Goal: Transaction & Acquisition: Book appointment/travel/reservation

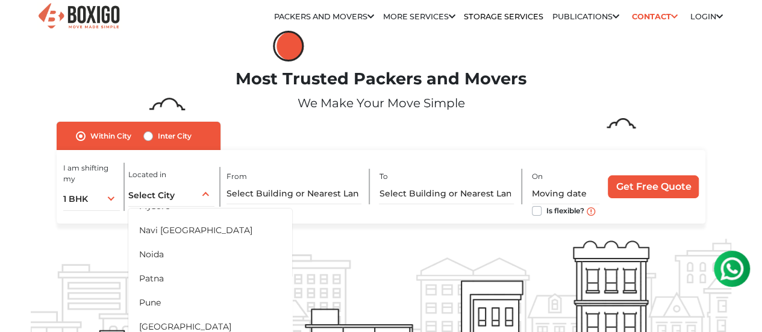
scroll to position [563, 0]
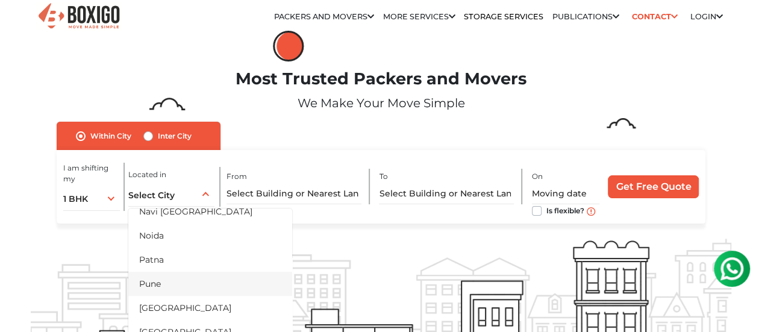
click at [171, 282] on li "Pune" at bounding box center [210, 284] width 164 height 24
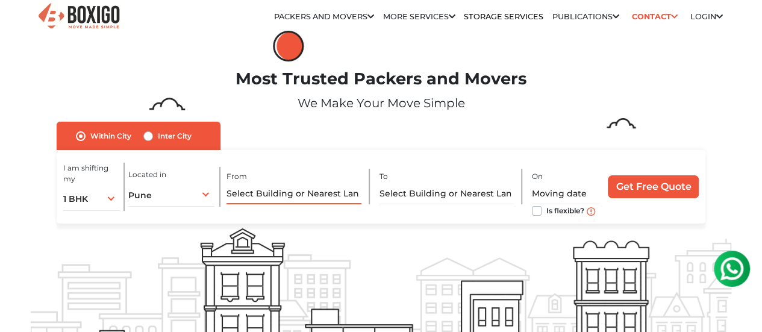
click at [269, 204] on input "text" at bounding box center [293, 193] width 134 height 21
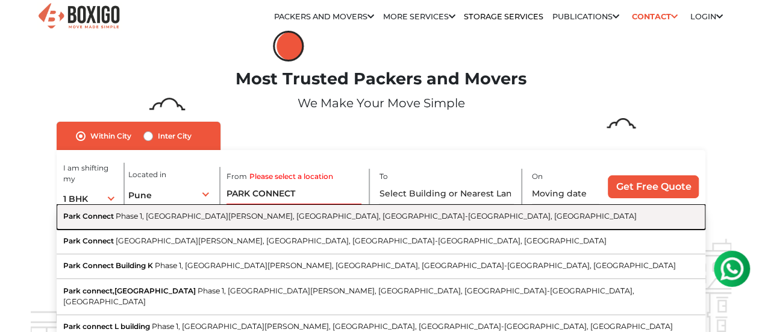
click at [308, 218] on span "Phase 1, Hinjawadi Rajiv Gandhi Infotech Park, Hinjawadi, Pimpri-Chinchwad, Mah…" at bounding box center [376, 215] width 521 height 9
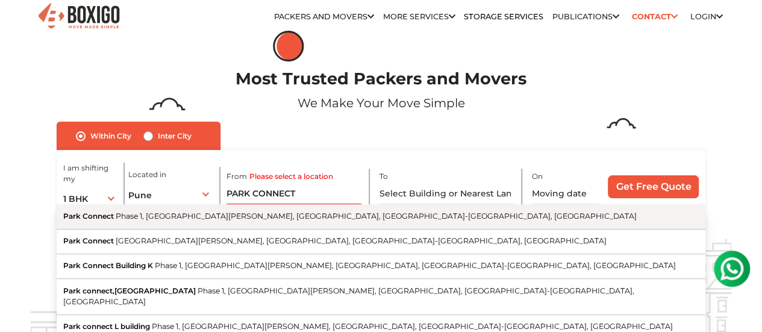
type input "Park Connect, Phase 1, Hinjawadi Rajiv Gandhi Infotech Park, Hinjawadi, Pimpri-…"
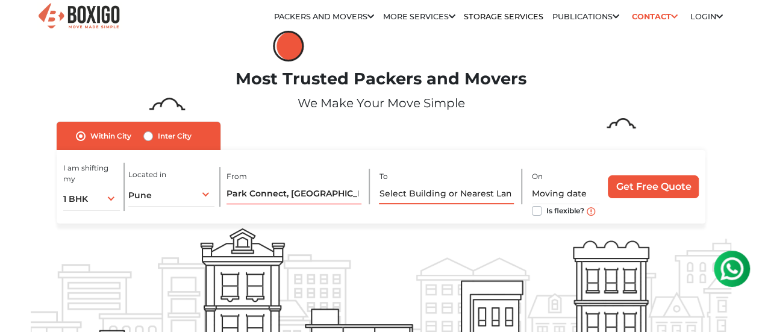
click at [419, 193] on input "text" at bounding box center [446, 193] width 134 height 21
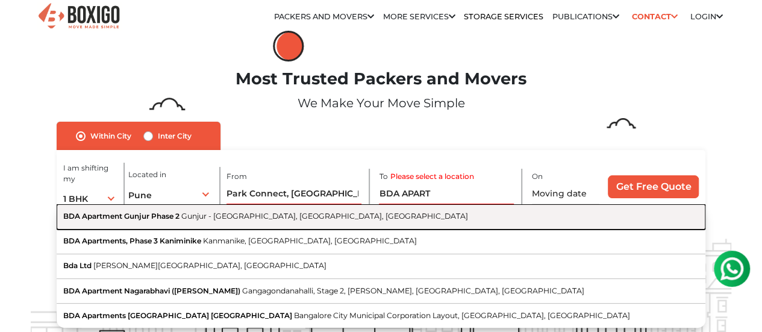
click at [326, 228] on button "BDA Apartment Gunjur Phase 2 Gunjur - Balagere Road, Gunjur Village, Bengaluru,…" at bounding box center [381, 216] width 649 height 25
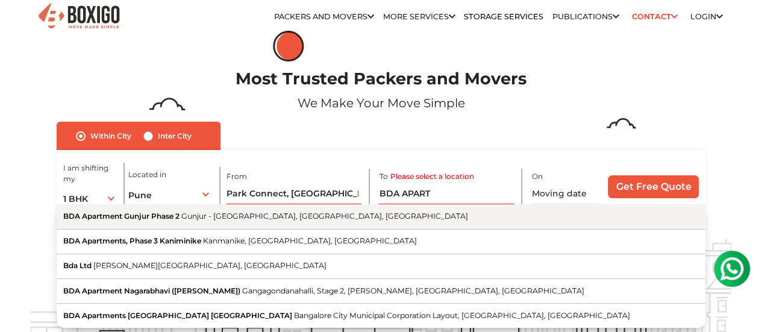
type input "BDA Apartment Gunjur Phase 2, Gunjur - Balagere Road, Gunjur Village, Bengaluru…"
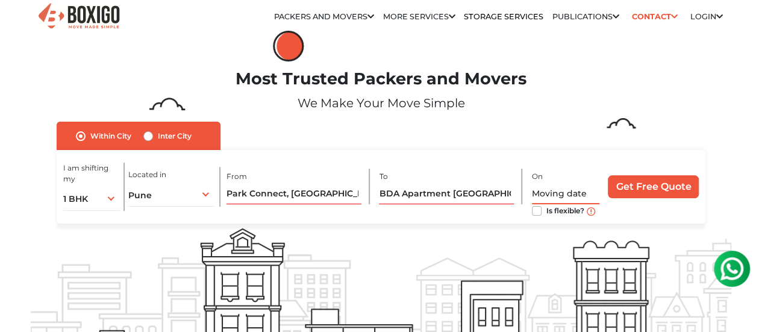
click at [555, 193] on input "text" at bounding box center [566, 193] width 68 height 21
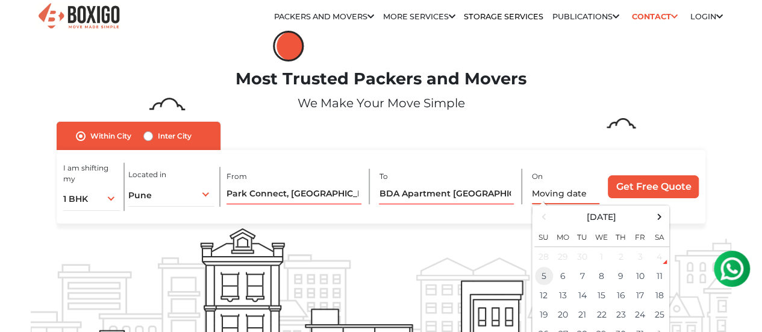
click at [546, 279] on td "5" at bounding box center [543, 275] width 19 height 19
type input "10/05/2025 7:08 PM"
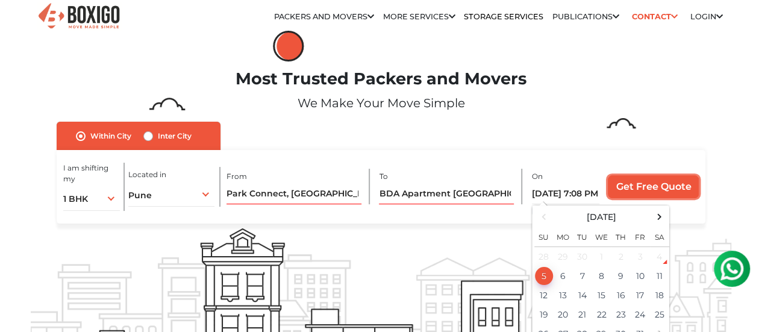
click at [641, 198] on input "Get Free Quote" at bounding box center [653, 186] width 91 height 23
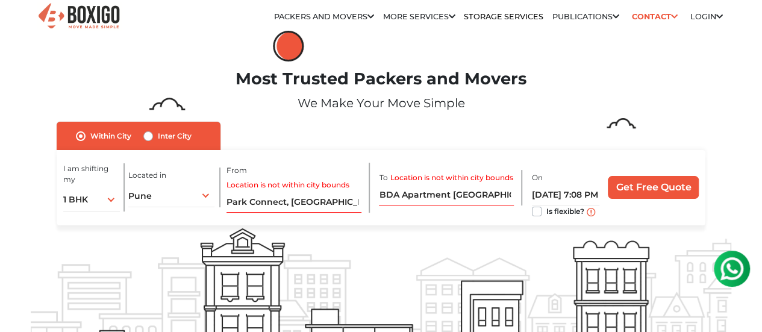
click at [158, 140] on label "Inter City" at bounding box center [175, 136] width 34 height 14
click at [144, 140] on input "Inter City" at bounding box center [148, 135] width 10 height 12
radio input "true"
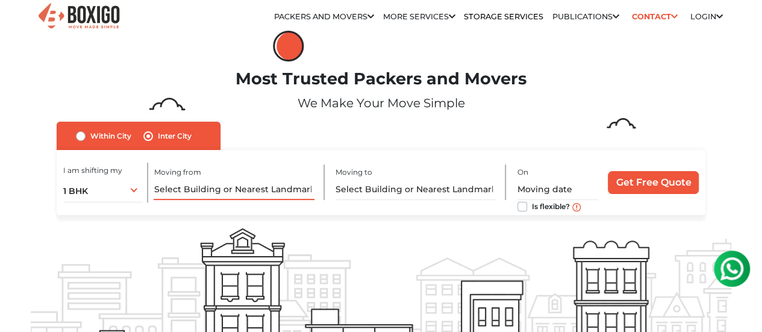
click at [210, 193] on input "text" at bounding box center [234, 189] width 160 height 21
type input "A"
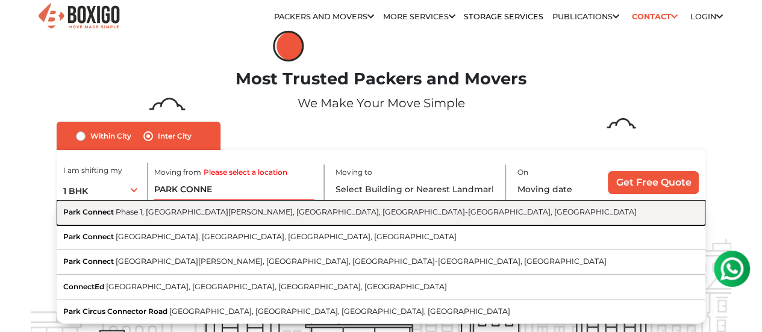
click at [219, 216] on span "Phase 1, Hinjawadi Rajiv Gandhi Infotech Park, Hinjawadi, Pimpri-Chinchwad, Mah…" at bounding box center [376, 211] width 521 height 9
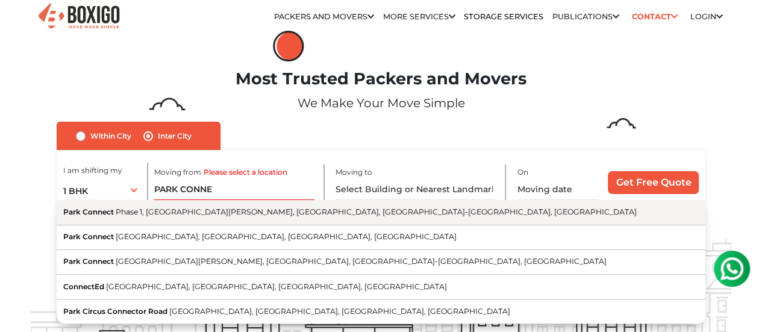
type input "Park Connect, Phase 1, Hinjawadi Rajiv Gandhi Infotech Park, Hinjawadi, Pimpri-…"
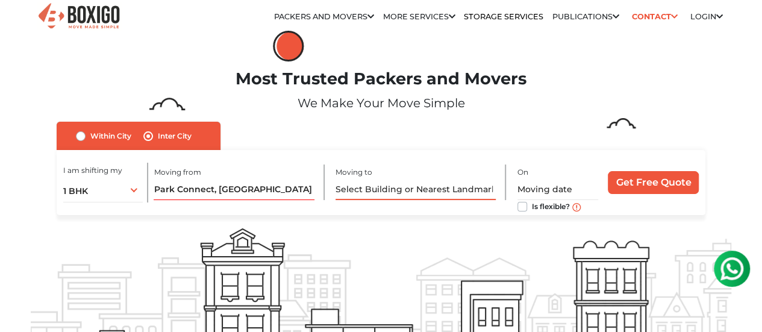
click at [382, 193] on input "text" at bounding box center [415, 189] width 160 height 21
type input "N"
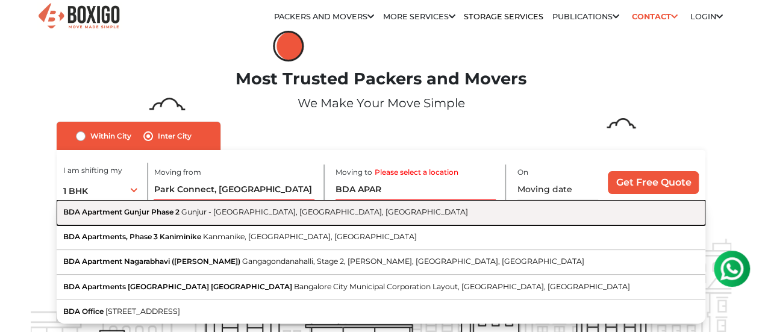
click at [334, 223] on button "BDA Apartment Gunjur Phase 2 Gunjur - Balagere Road, Gunjur Village, Bengaluru,…" at bounding box center [381, 212] width 649 height 25
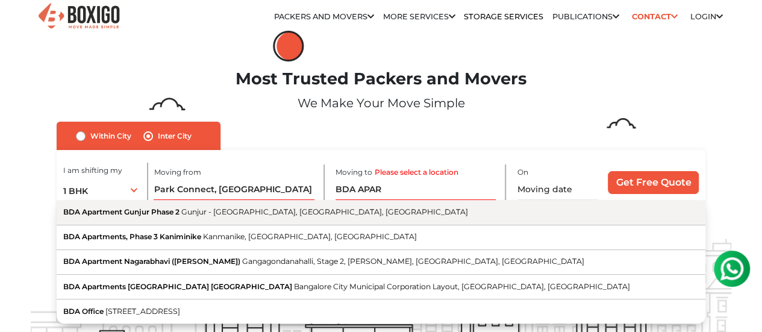
type input "BDA Apartment Gunjur Phase 2, Gunjur - Balagere Road, Gunjur Village, Bengaluru…"
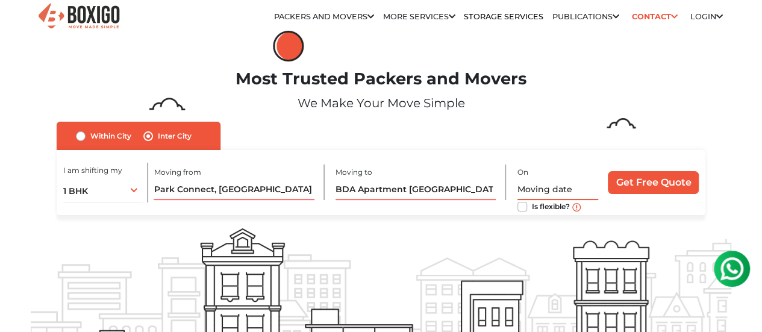
click at [535, 194] on input "text" at bounding box center [557, 189] width 81 height 21
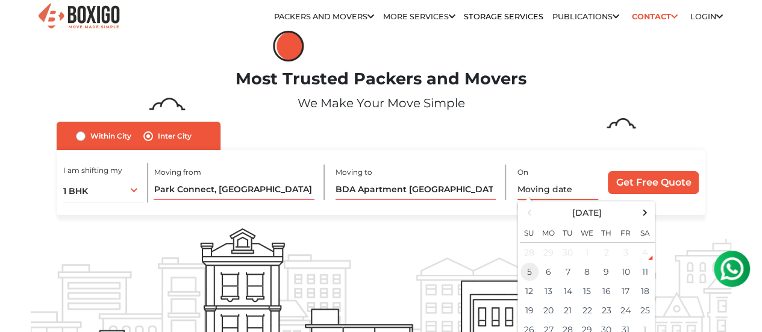
click at [529, 275] on td "5" at bounding box center [529, 271] width 19 height 19
type input "10/05/2025 7:08 PM"
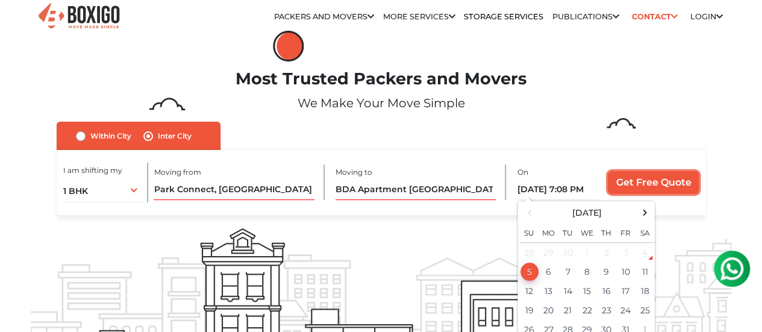
click at [652, 192] on input "Get Free Quote" at bounding box center [653, 182] width 91 height 23
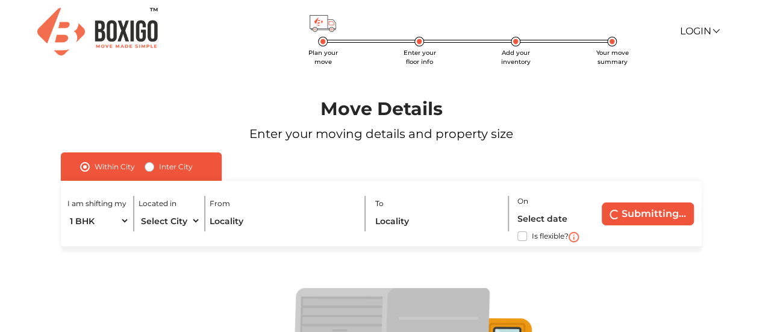
scroll to position [118, 0]
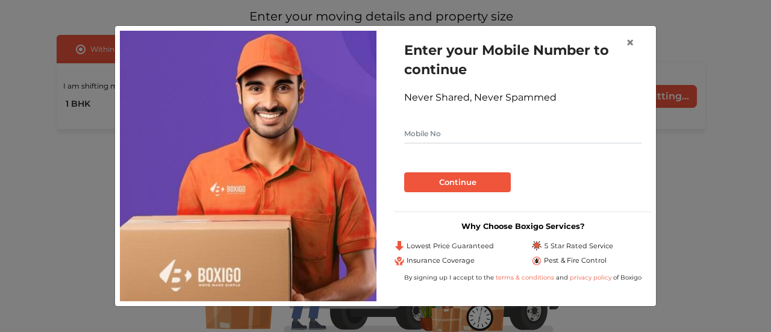
click at [450, 134] on input "text" at bounding box center [522, 133] width 237 height 19
type input "8895289252"
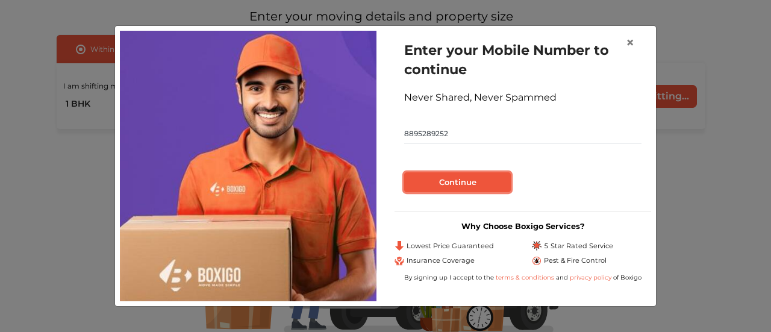
click at [459, 181] on button "Continue" at bounding box center [457, 182] width 107 height 20
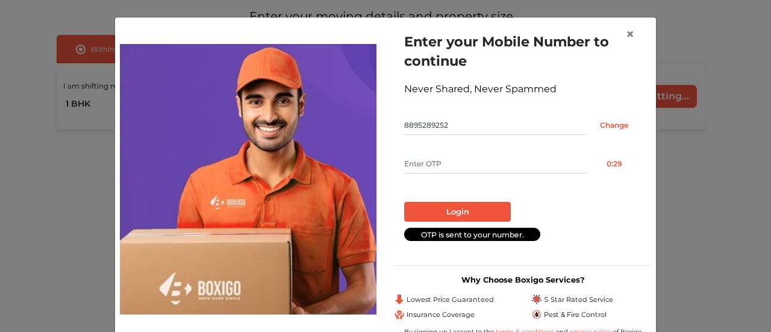
click at [432, 172] on input "text" at bounding box center [495, 163] width 182 height 19
type input "1317"
click at [465, 206] on button "Login" at bounding box center [457, 212] width 107 height 20
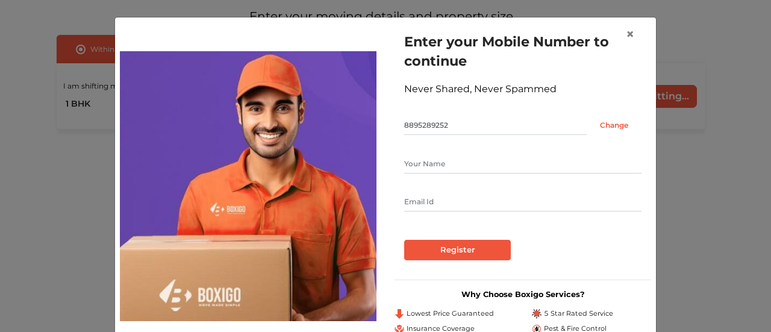
click at [439, 166] on input "text" at bounding box center [522, 163] width 237 height 19
type input "[PERSON_NAME]"
click at [440, 204] on input "text" at bounding box center [522, 201] width 237 height 19
type input "[EMAIL_ADDRESS][DOMAIN_NAME]"
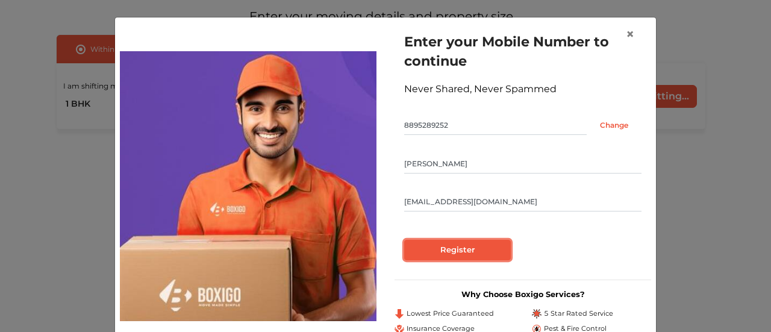
click at [460, 252] on input "Register" at bounding box center [457, 250] width 107 height 20
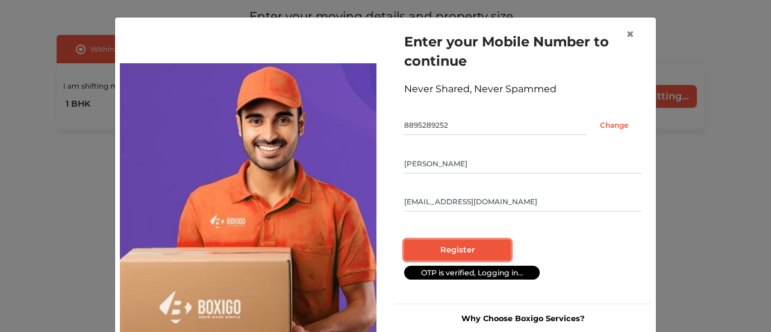
radio input "false"
radio input "true"
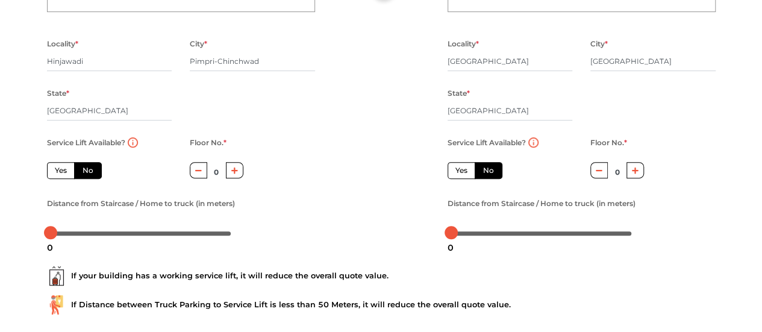
scroll to position [167, 0]
click at [61, 175] on label "Yes" at bounding box center [61, 169] width 28 height 17
click at [61, 172] on input "Yes" at bounding box center [59, 168] width 8 height 8
radio input "true"
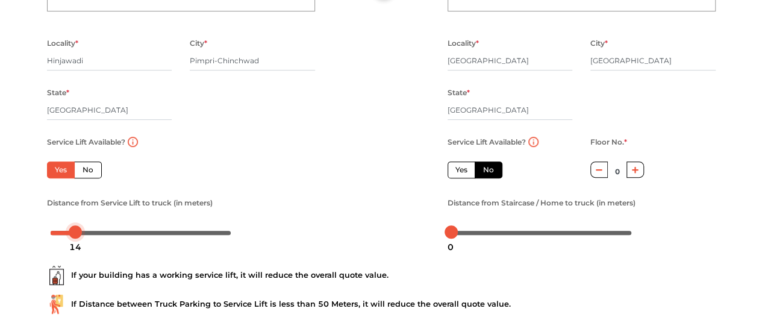
drag, startPoint x: 53, startPoint y: 235, endPoint x: 78, endPoint y: 238, distance: 25.0
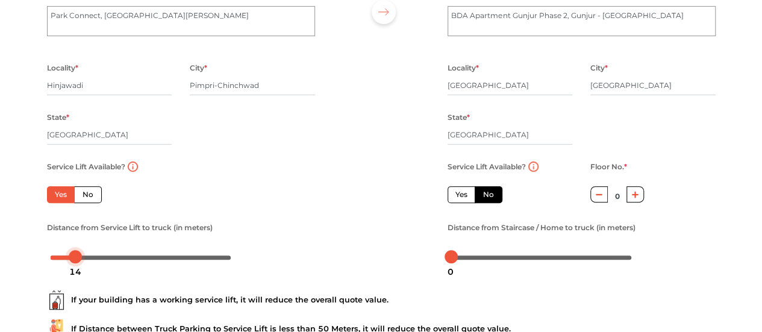
scroll to position [145, 0]
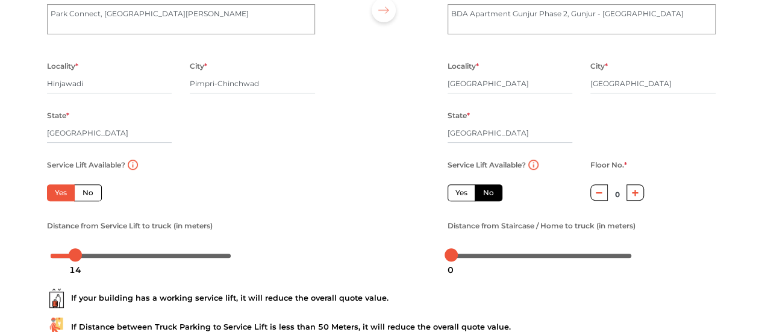
click at [462, 196] on label "Yes" at bounding box center [461, 192] width 28 height 17
click at [462, 195] on input "Yes" at bounding box center [459, 191] width 8 height 8
radio input "false"
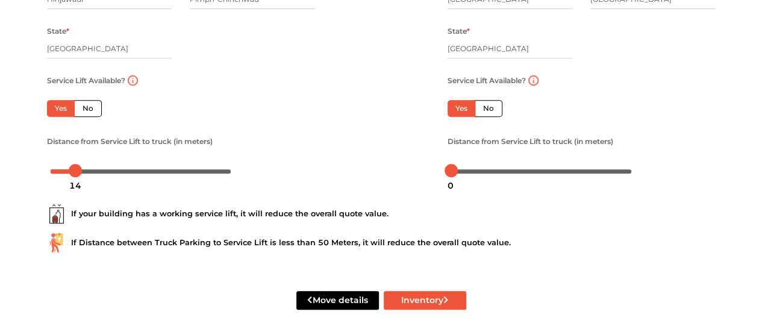
scroll to position [237, 0]
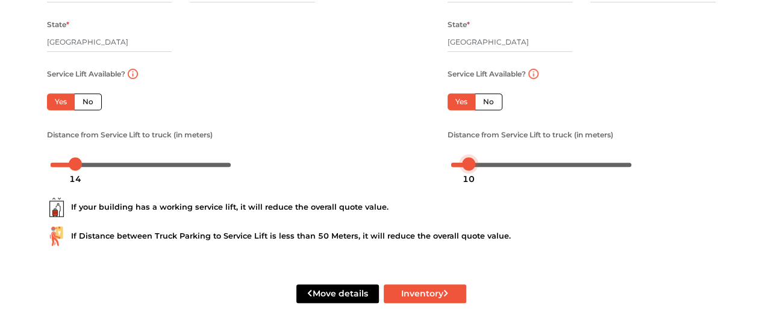
click at [454, 166] on div at bounding box center [541, 163] width 181 height 7
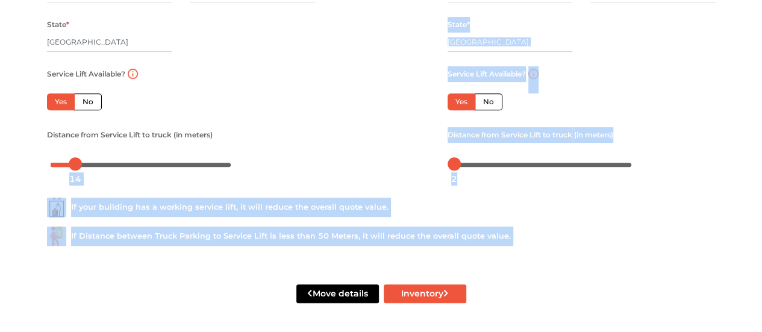
drag, startPoint x: 455, startPoint y: 169, endPoint x: 426, endPoint y: 174, distance: 29.4
click at [474, 190] on div "If your building has a working service lift, it will reduce the overall quote v…" at bounding box center [381, 216] width 686 height 77
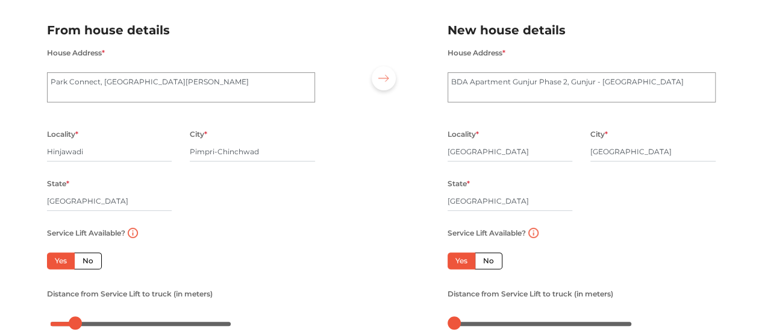
scroll to position [77, 0]
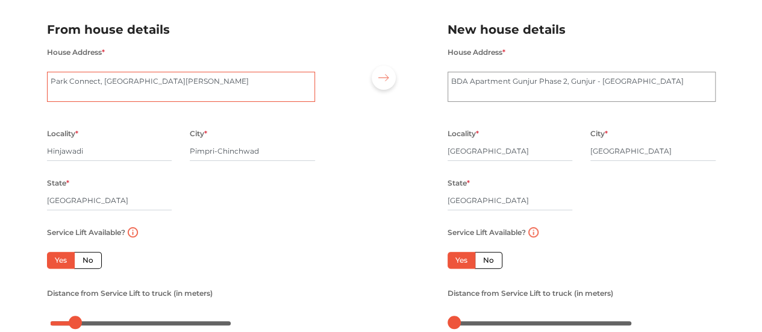
click at [51, 79] on textarea "Park Connect, [GEOGRAPHIC_DATA][PERSON_NAME]" at bounding box center [181, 87] width 268 height 30
type textarea "Flat A-1703, A wing, Park Connect, [GEOGRAPHIC_DATA][PERSON_NAME]"
click at [450, 82] on textarea "BDA Apartment Gunjur Phase 2, Gunjur - [GEOGRAPHIC_DATA]" at bounding box center [581, 87] width 268 height 30
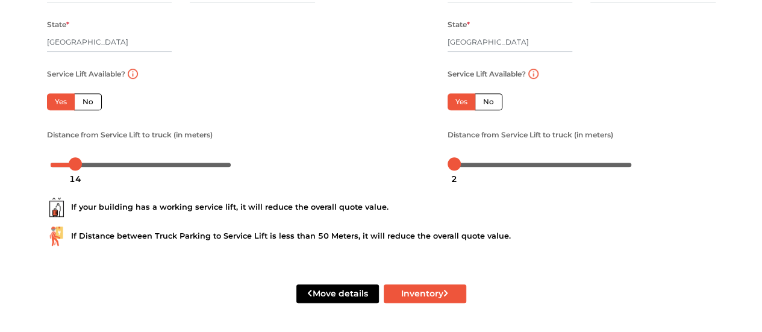
scroll to position [237, 0]
type textarea "Flat LIG-B1-204, BDA Apartment Gunjur Phase 2, Gunjur - [GEOGRAPHIC_DATA]"
click at [423, 293] on button "Inventory" at bounding box center [425, 293] width 82 height 19
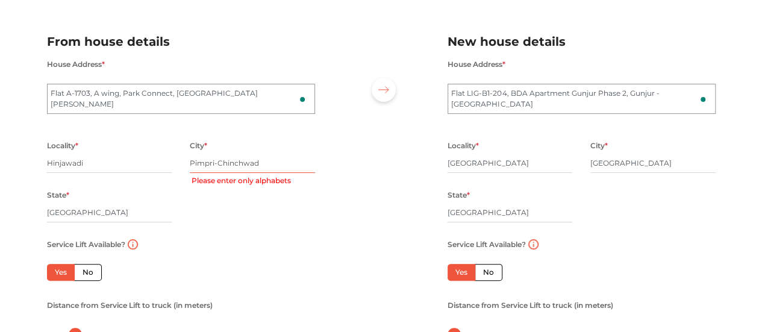
scroll to position [63, 0]
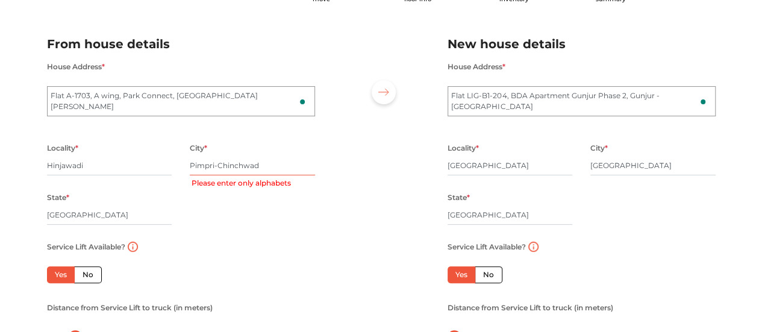
click at [257, 170] on input "Pimpri-Chinchwad" at bounding box center [252, 165] width 125 height 19
drag, startPoint x: 264, startPoint y: 169, endPoint x: 192, endPoint y: 165, distance: 72.3
click at [192, 165] on input "Pimpri-Chinchwad" at bounding box center [252, 165] width 125 height 19
click at [220, 166] on input "[GEOGRAPHIC_DATA]" at bounding box center [252, 165] width 125 height 19
type input "p"
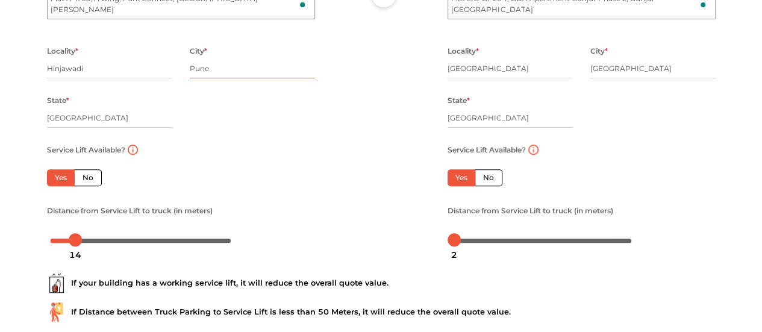
scroll to position [237, 0]
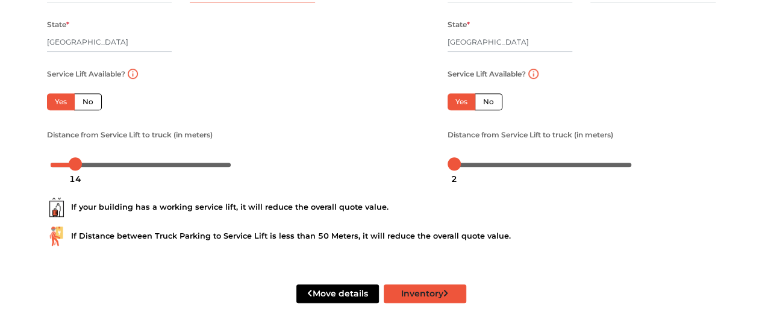
type input "Pune"
click at [399, 294] on button "Inventory" at bounding box center [425, 293] width 82 height 19
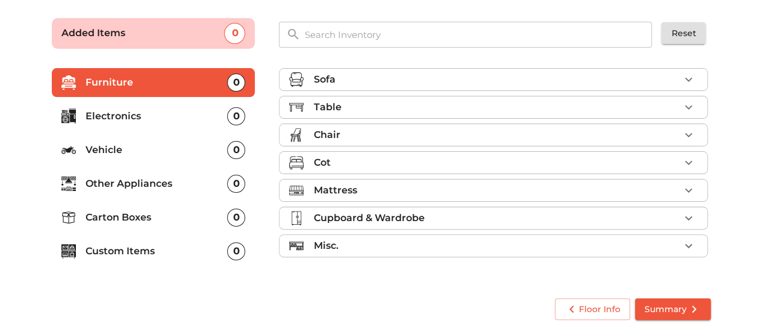
scroll to position [78, 0]
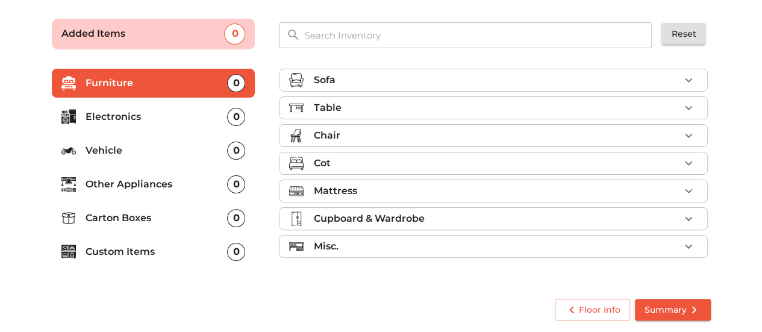
click at [147, 213] on p "Carton Boxes" at bounding box center [157, 218] width 142 height 14
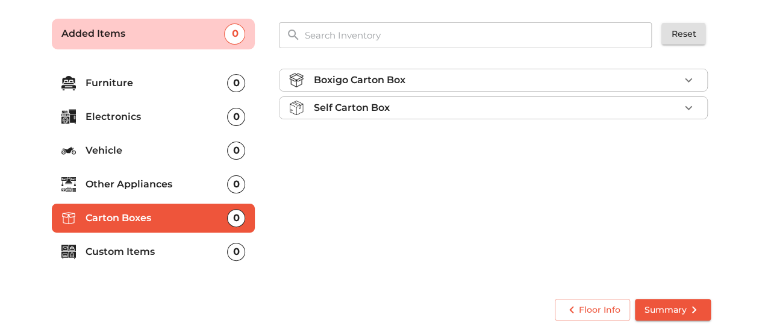
click at [646, 107] on div "Self Carton Box" at bounding box center [496, 108] width 366 height 14
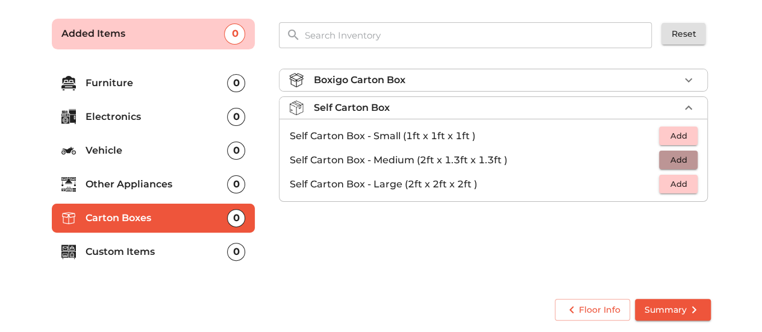
click at [683, 161] on span "Add" at bounding box center [678, 160] width 26 height 14
click at [686, 158] on icon "button" at bounding box center [688, 160] width 8 height 8
click at [686, 80] on icon "button" at bounding box center [688, 80] width 14 height 14
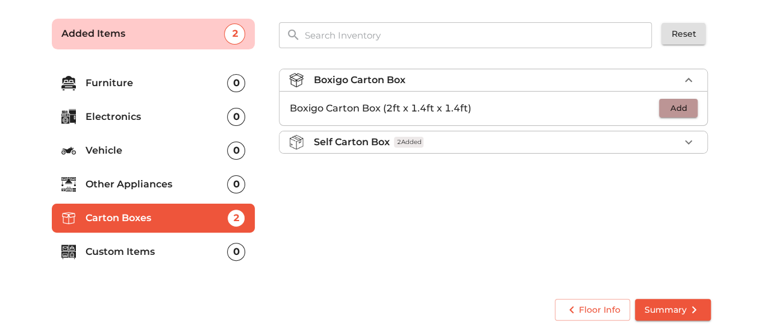
click at [686, 109] on span "Add" at bounding box center [678, 108] width 26 height 14
click at [686, 109] on icon "button" at bounding box center [688, 108] width 14 height 14
click at [697, 141] on button "button" at bounding box center [688, 142] width 18 height 18
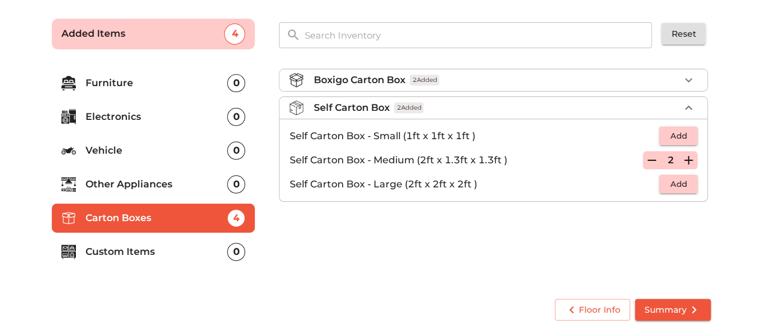
click at [148, 186] on p "Other Appliances" at bounding box center [157, 184] width 142 height 14
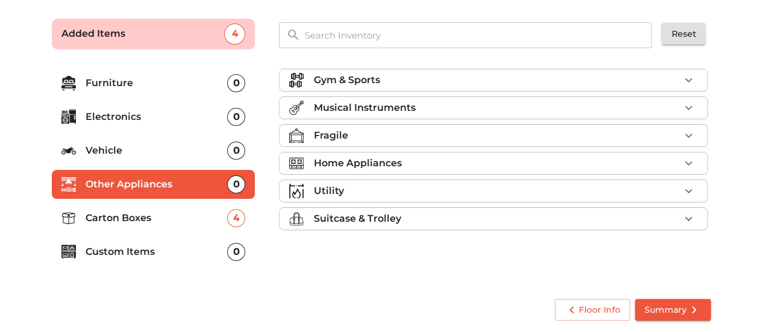
click at [134, 120] on p "Electronics" at bounding box center [157, 117] width 142 height 14
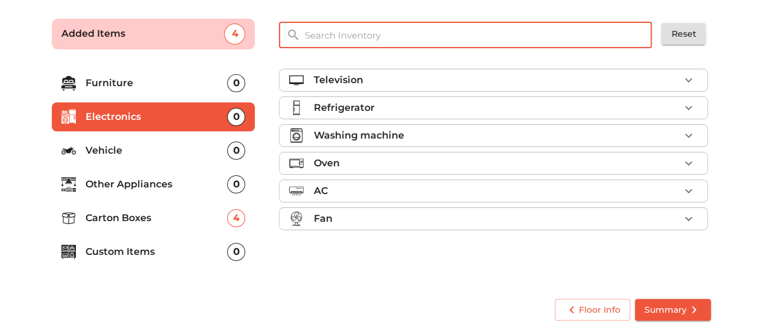
click at [343, 39] on input "text" at bounding box center [478, 35] width 363 height 26
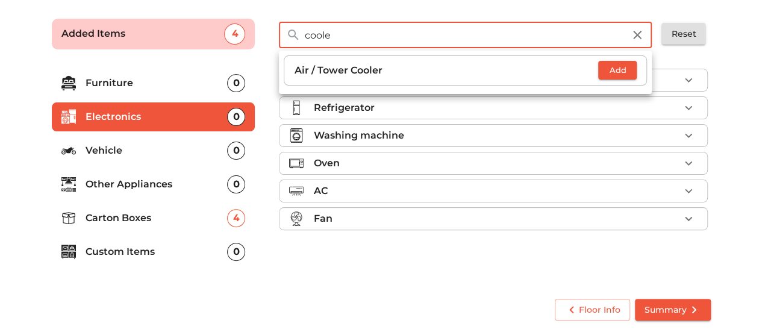
type input "coole"
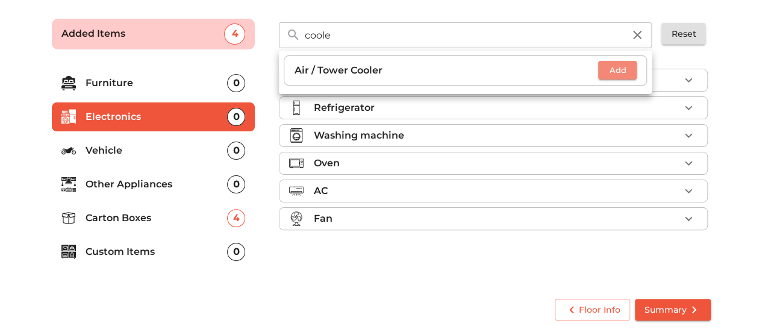
click at [629, 72] on span "Add" at bounding box center [617, 70] width 26 height 14
click at [391, 257] on div "Television Refrigerator Washing machine Oven AC Fan 1 Added" at bounding box center [494, 173] width 441 height 228
click at [141, 255] on p "Custom Items" at bounding box center [157, 251] width 142 height 14
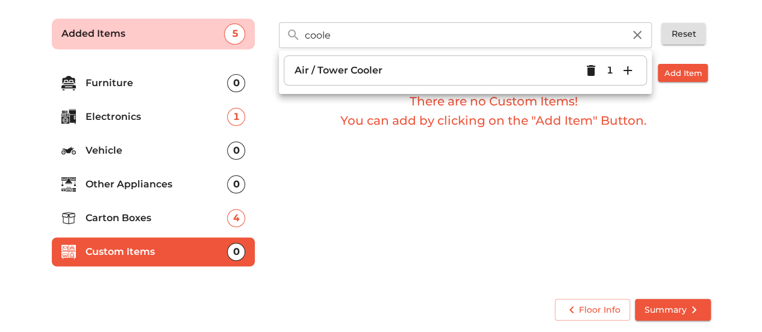
click at [332, 193] on div "Custom Items Add Item There are no Custom Items! You can add by clicking on the…" at bounding box center [494, 173] width 441 height 228
click at [641, 38] on icon "button" at bounding box center [637, 35] width 8 height 8
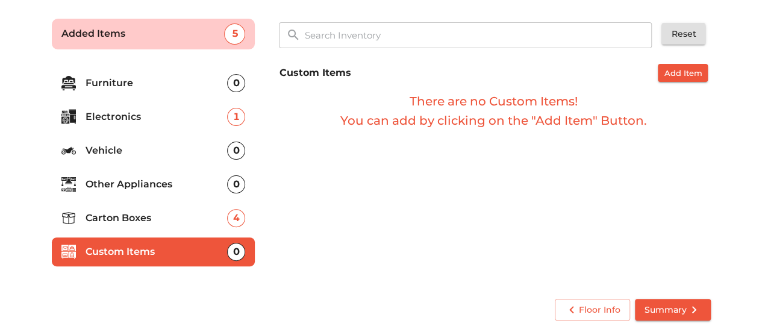
click at [157, 222] on p "Carton Boxes" at bounding box center [157, 218] width 142 height 14
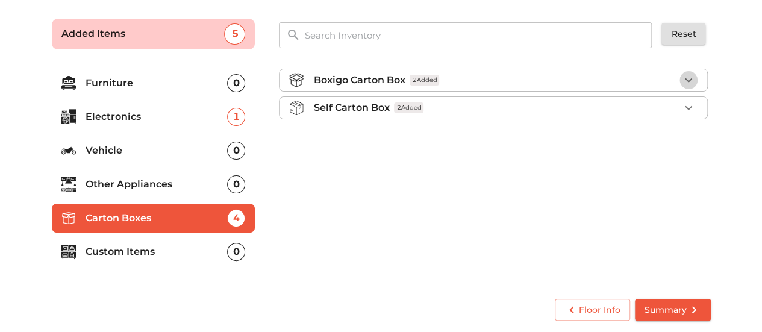
click at [694, 82] on icon "button" at bounding box center [688, 80] width 14 height 14
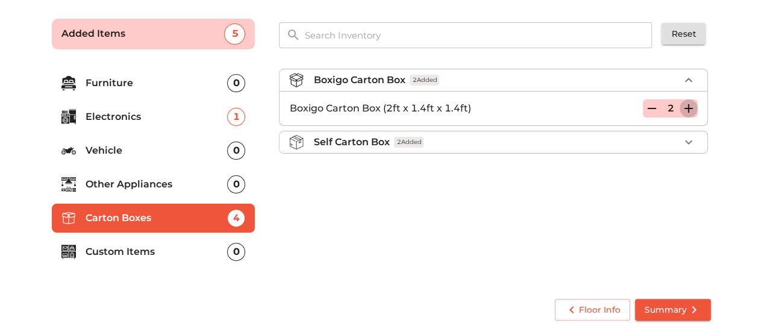
click at [691, 107] on icon "button" at bounding box center [688, 108] width 8 height 8
click at [513, 222] on div "Boxigo Carton Box 3 Added Boxigo Carton Box (2ft x 1.4ft x 1.4ft) 3 Self Carton…" at bounding box center [494, 173] width 441 height 228
click at [688, 80] on icon "button" at bounding box center [688, 80] width 14 height 14
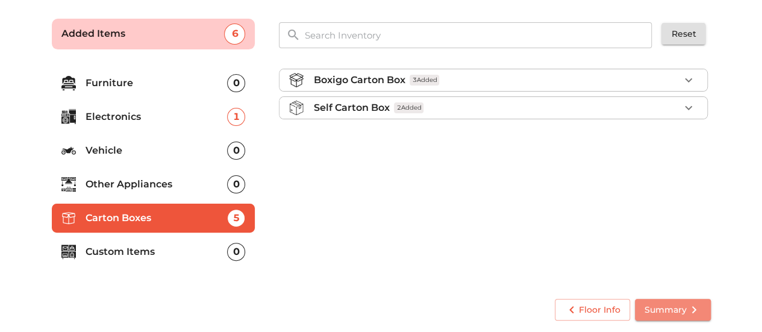
click at [670, 310] on span "Summary" at bounding box center [672, 309] width 57 height 15
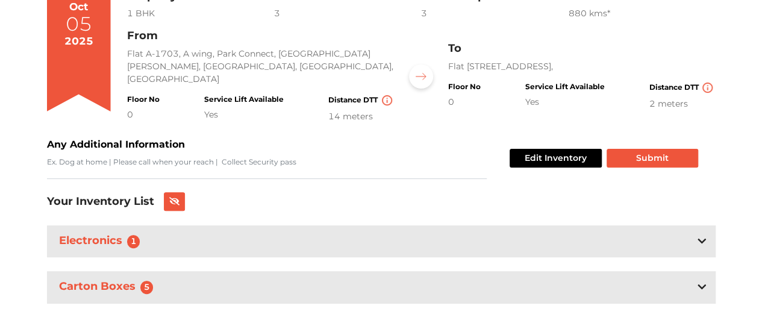
scroll to position [131, 0]
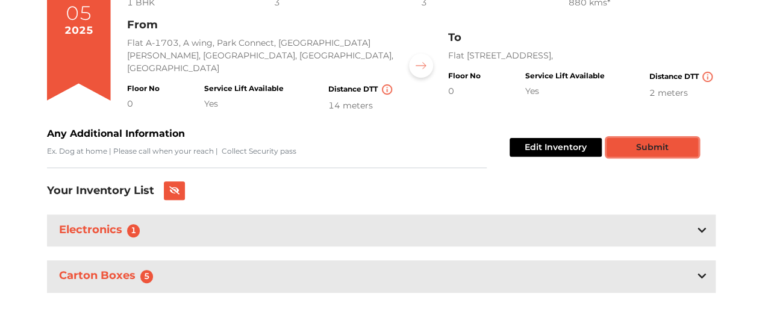
click at [652, 147] on button "Submit" at bounding box center [652, 147] width 92 height 19
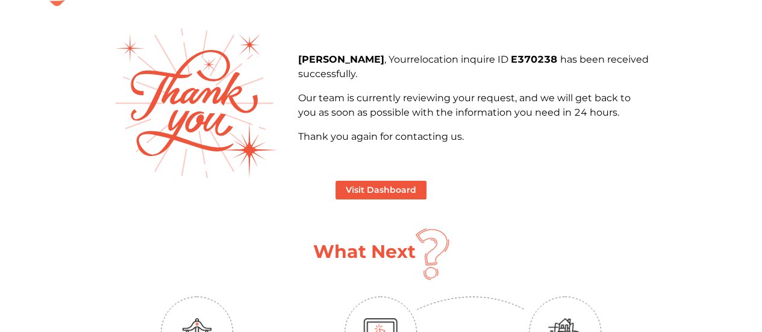
scroll to position [48, 0]
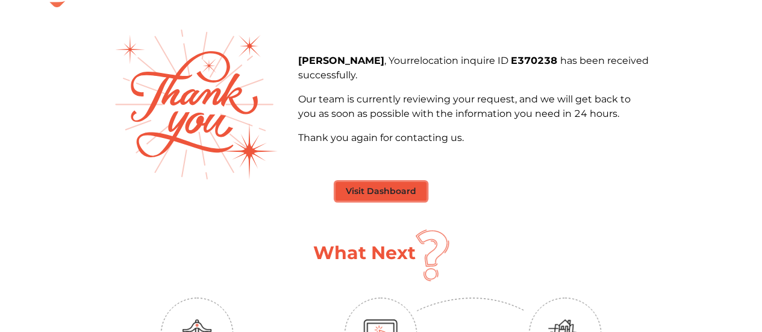
click at [371, 193] on button "Visit Dashboard" at bounding box center [380, 191] width 91 height 19
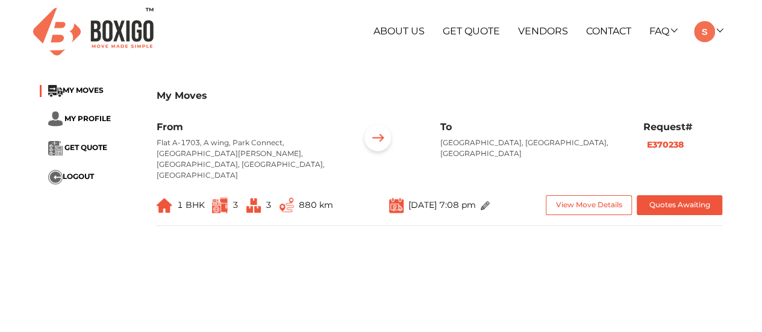
click at [490, 201] on img at bounding box center [485, 205] width 9 height 9
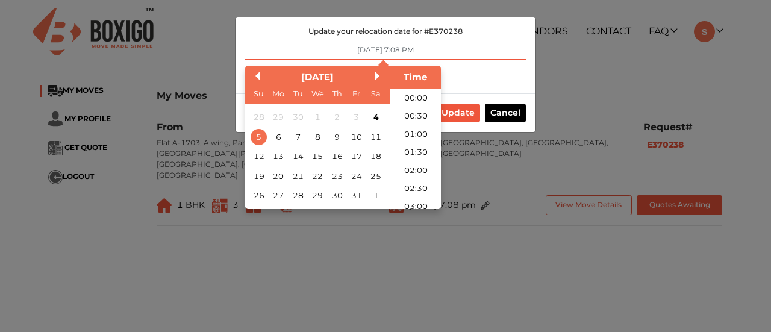
click at [411, 49] on input "[DATE] 7:08 PM" at bounding box center [385, 49] width 281 height 19
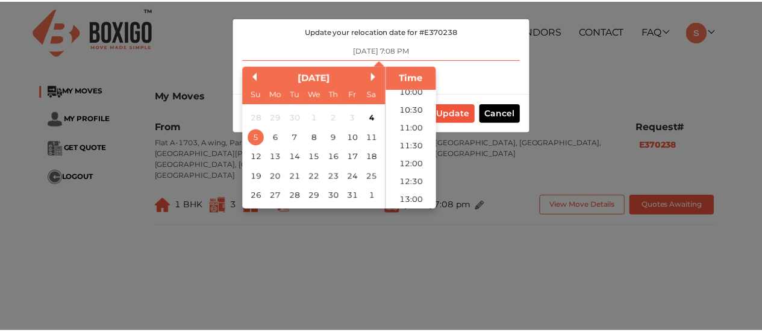
scroll to position [369, 0]
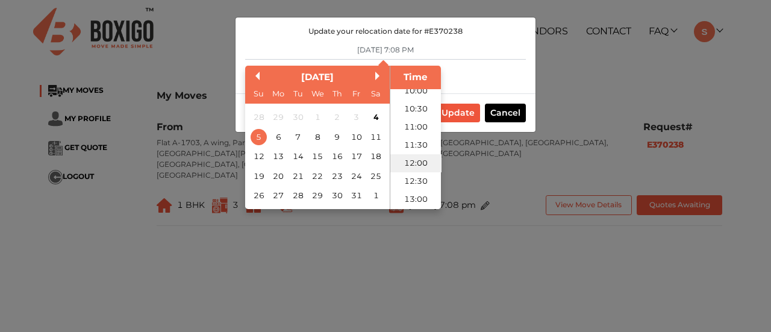
click at [415, 165] on li "12:00" at bounding box center [415, 163] width 51 height 18
type input "[DATE] 12:00 PM"
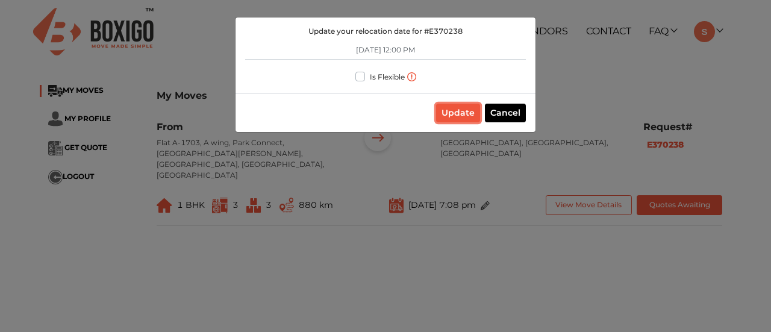
click at [456, 115] on button "Update" at bounding box center [458, 113] width 44 height 19
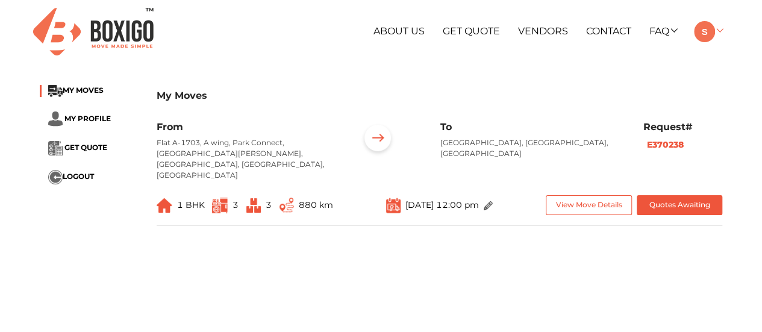
click at [715, 30] on link at bounding box center [708, 30] width 28 height 11
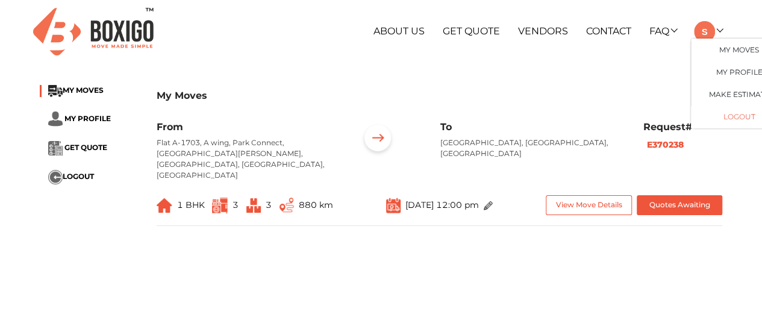
click at [724, 115] on button "LOGOUT" at bounding box center [739, 116] width 96 height 22
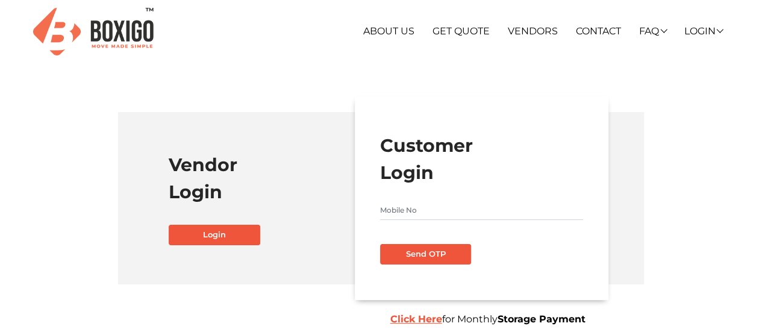
click at [405, 204] on input "text" at bounding box center [481, 210] width 203 height 19
type input "8763432235"
click at [430, 252] on button "Send OTP" at bounding box center [426, 254] width 92 height 20
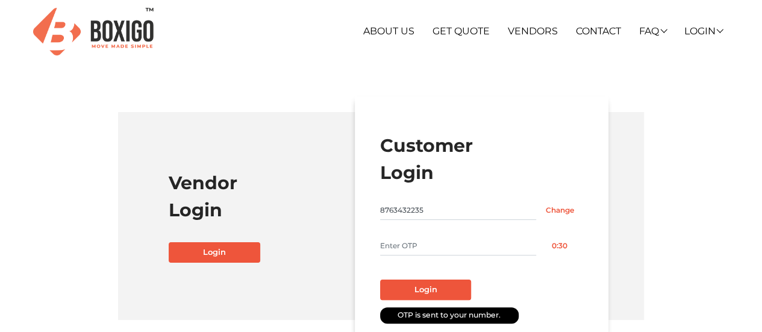
click at [422, 247] on input "text" at bounding box center [458, 245] width 157 height 19
type input "6170"
click at [424, 287] on button "Login" at bounding box center [426, 289] width 92 height 20
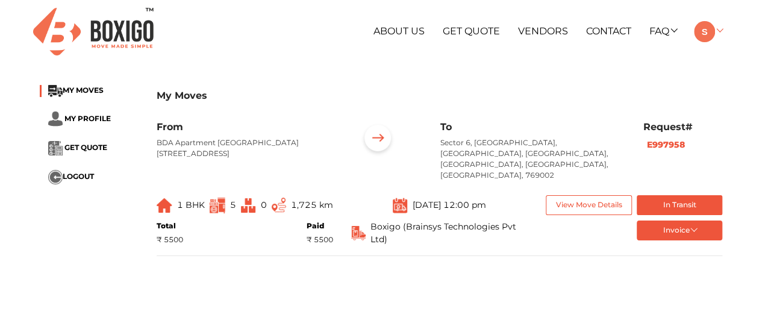
click at [718, 33] on link at bounding box center [708, 30] width 28 height 11
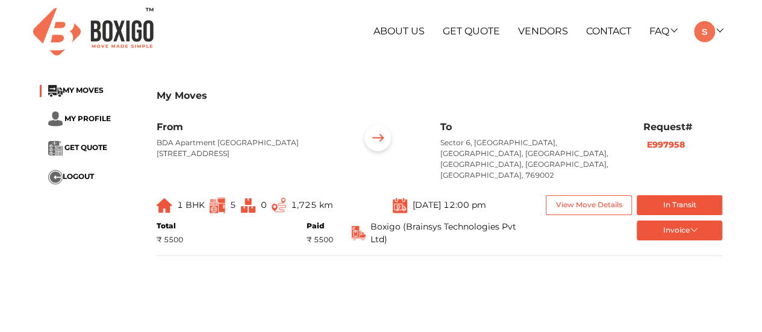
drag, startPoint x: 647, startPoint y: 145, endPoint x: 683, endPoint y: 143, distance: 36.2
click at [683, 143] on b "E997958" at bounding box center [666, 144] width 38 height 11
click at [671, 195] on button "In Transit" at bounding box center [679, 205] width 86 height 20
click at [662, 197] on button "In Transit" at bounding box center [679, 205] width 86 height 20
